Goal: Information Seeking & Learning: Learn about a topic

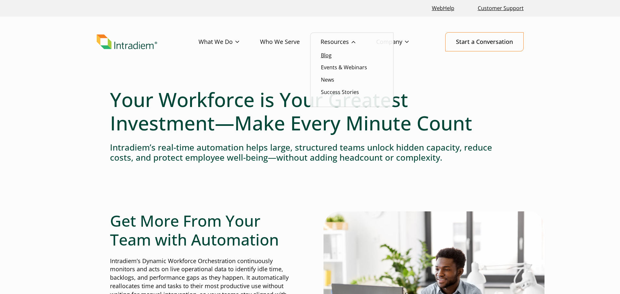
click at [329, 55] on link "Blog" at bounding box center [326, 55] width 11 height 7
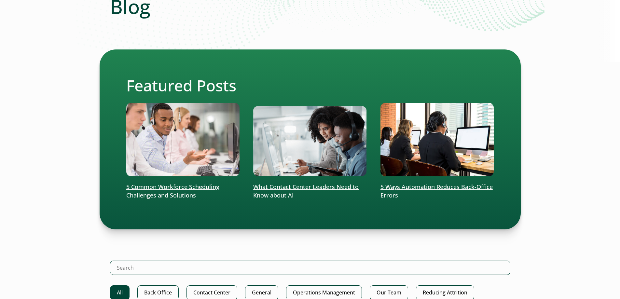
scroll to position [163, 0]
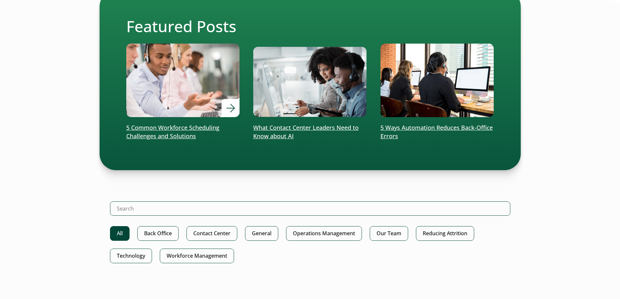
click at [190, 127] on p "5 Common Workforce Scheduling Challenges and Solutions" at bounding box center [183, 132] width 114 height 17
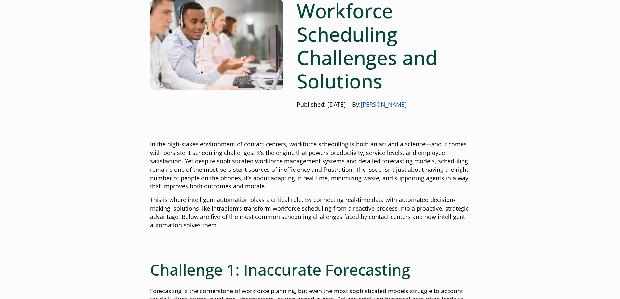
scroll to position [98, 0]
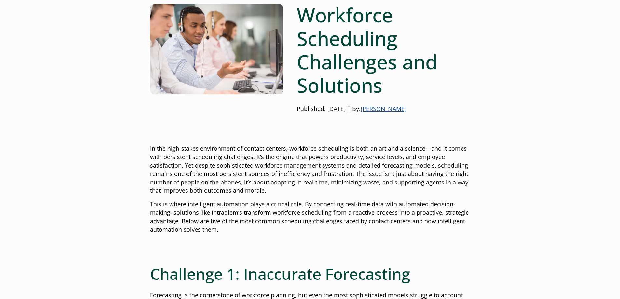
click at [391, 108] on link "Gloria Kim" at bounding box center [384, 109] width 46 height 8
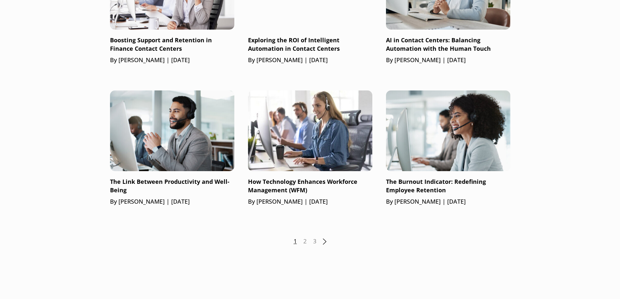
scroll to position [488, 0]
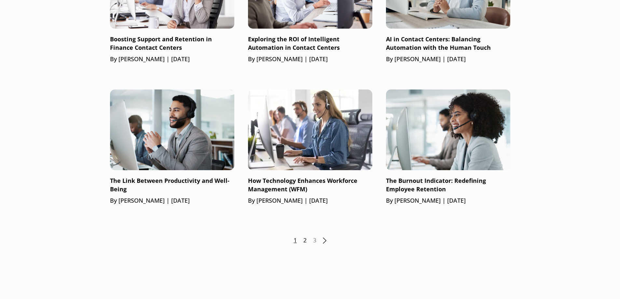
click at [306, 240] on link "2" at bounding box center [304, 240] width 3 height 8
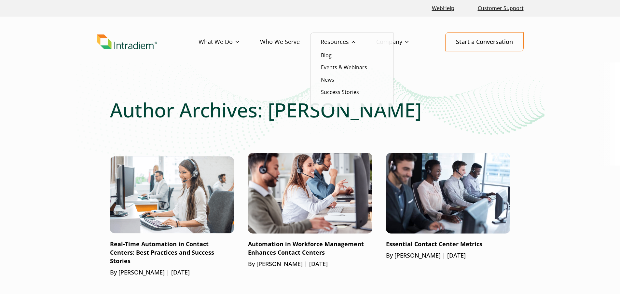
click at [327, 81] on link "News" at bounding box center [327, 79] width 13 height 7
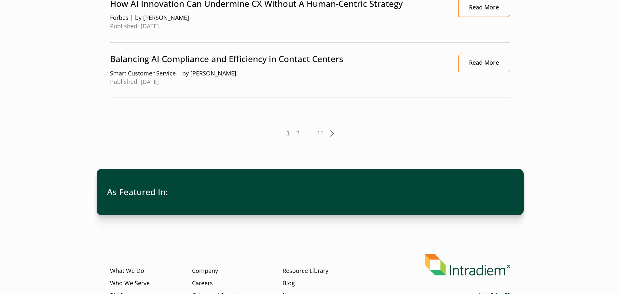
scroll to position [814, 0]
